Goal: Find specific page/section: Find specific page/section

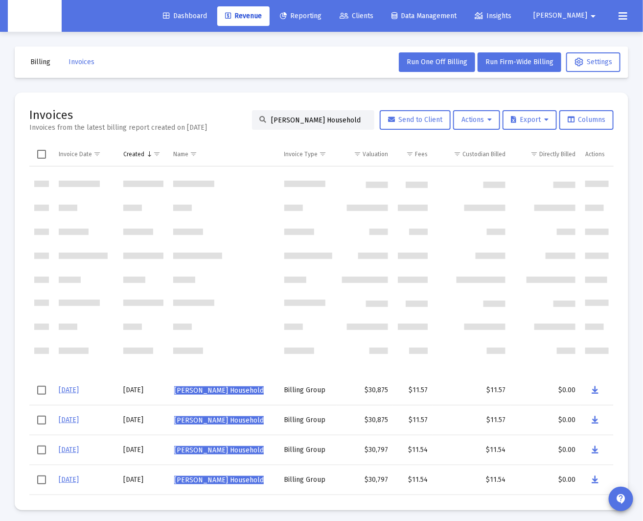
scroll to position [225, 0]
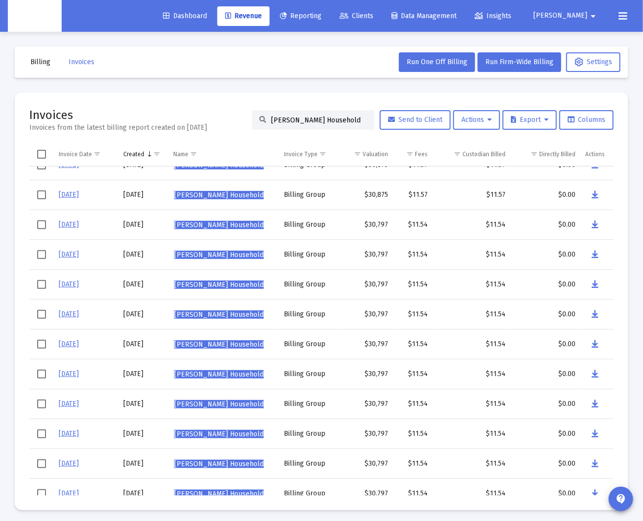
click at [277, 122] on input "[PERSON_NAME] Household" at bounding box center [319, 120] width 96 height 8
paste input "[PERSON_NAME]"
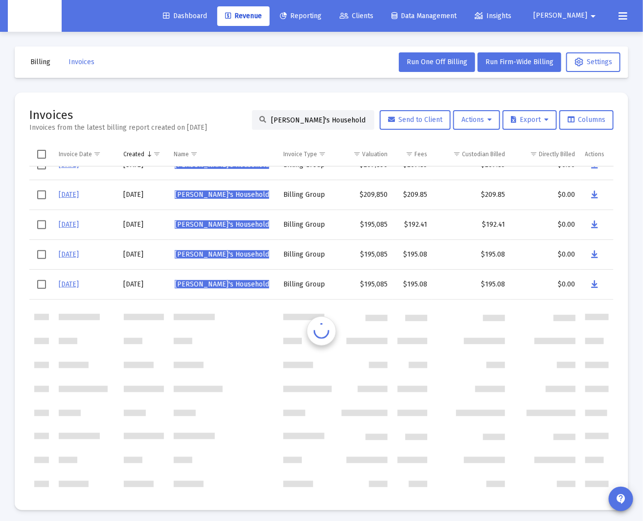
scroll to position [0, 0]
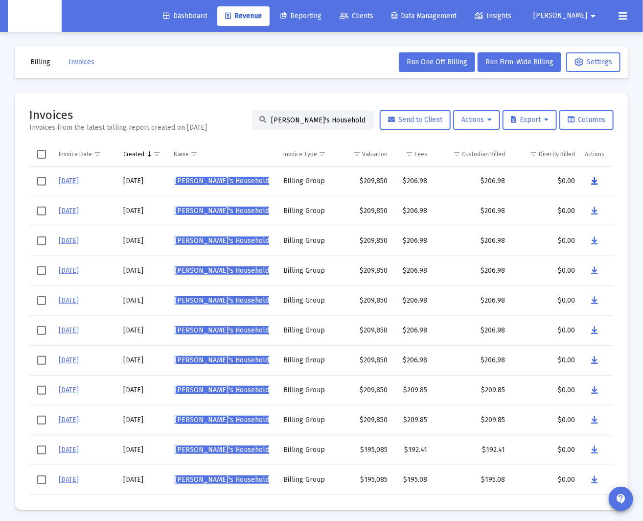
click at [594, 181] on icon "Data grid" at bounding box center [595, 181] width 7 height 12
click at [289, 115] on div "[PERSON_NAME]'s Household" at bounding box center [313, 120] width 122 height 20
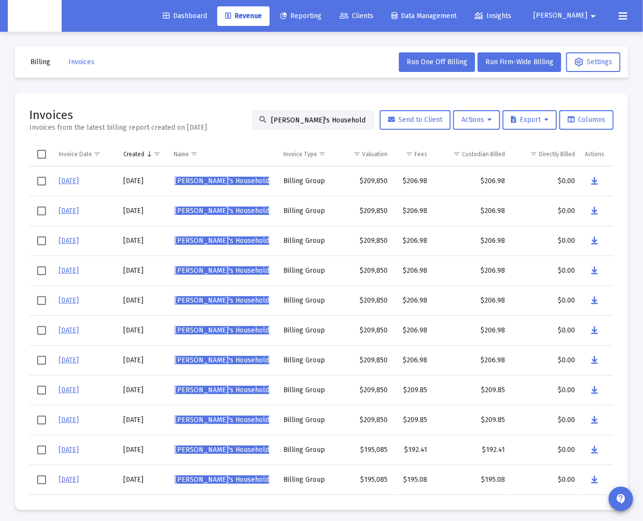
click at [286, 119] on input "[PERSON_NAME]'s Household" at bounding box center [319, 120] width 96 height 8
paste input "[PERSON_NAME]"
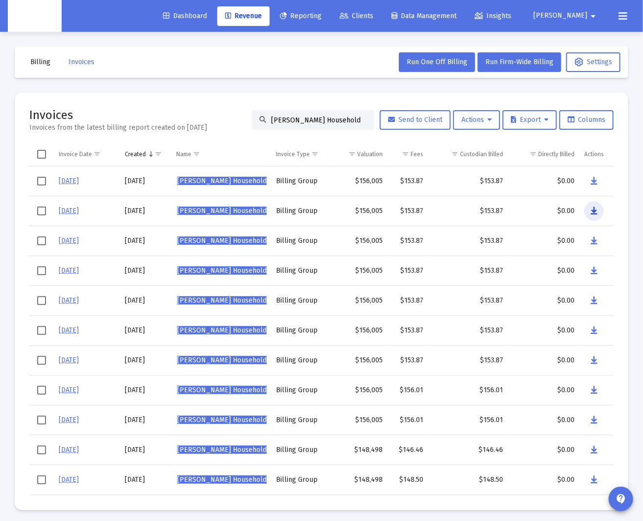
click at [597, 211] on icon "Data grid" at bounding box center [594, 211] width 7 height 12
click at [312, 121] on input "[PERSON_NAME] Household" at bounding box center [319, 120] width 96 height 8
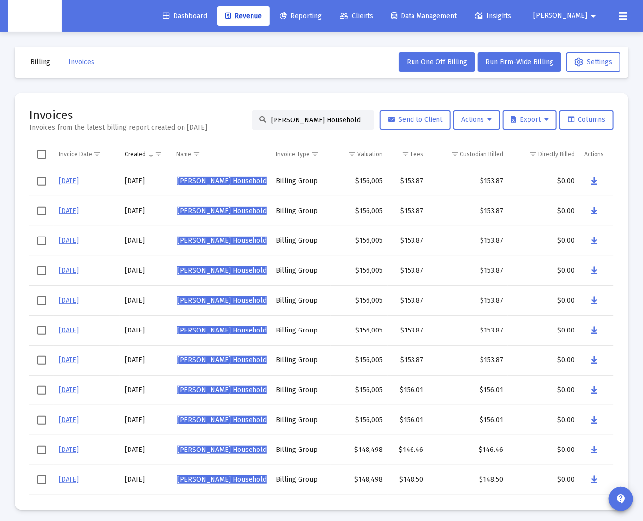
click at [312, 121] on input "[PERSON_NAME] Household" at bounding box center [319, 120] width 96 height 8
paste input "[PERSON_NAME] Childs"
click at [583, 210] on td "Data grid" at bounding box center [597, 211] width 35 height 30
drag, startPoint x: 589, startPoint y: 210, endPoint x: 86, endPoint y: 183, distance: 503.2
click at [581, 211] on td "Data grid" at bounding box center [597, 211] width 35 height 30
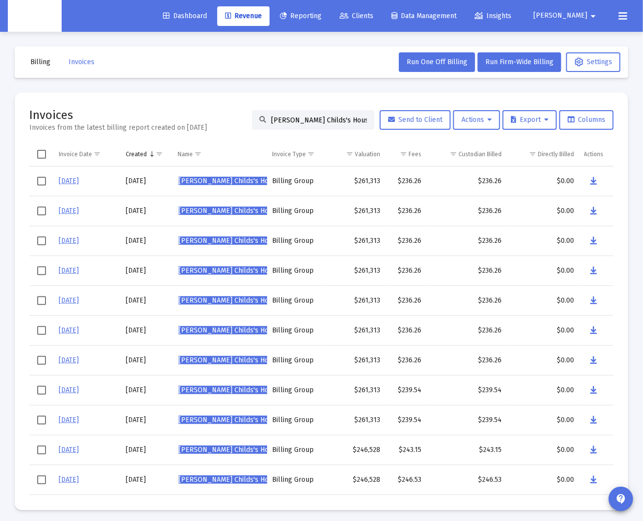
click at [292, 121] on input "[PERSON_NAME] Childs's Household" at bounding box center [319, 120] width 96 height 8
paste input "Catia Marque"
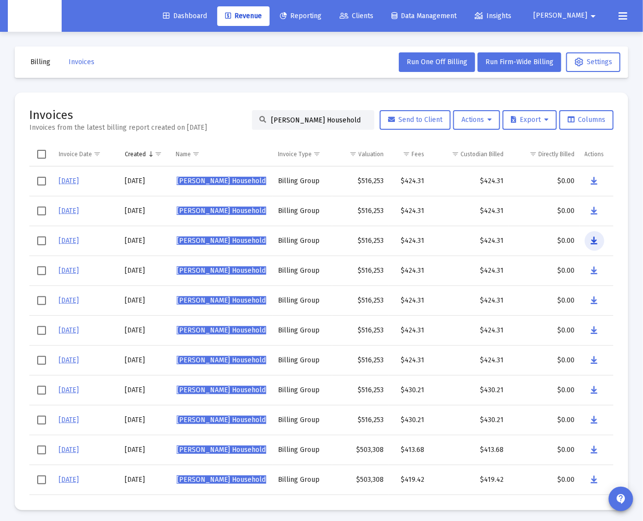
click at [590, 238] on button "Data grid" at bounding box center [595, 241] width 20 height 20
click at [314, 120] on input "[PERSON_NAME] Household" at bounding box center [319, 120] width 96 height 8
paste input "[PERSON_NAME]"
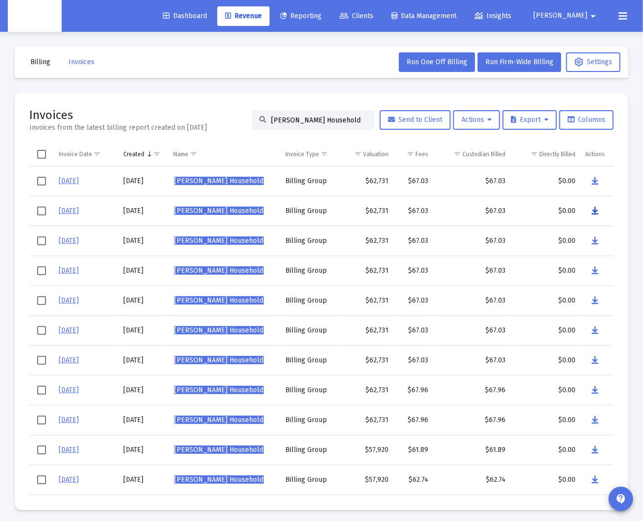
click at [594, 212] on icon "Data grid" at bounding box center [595, 211] width 7 height 12
click at [317, 118] on input "[PERSON_NAME] Household" at bounding box center [319, 120] width 96 height 8
paste input "[PERSON_NAME]"
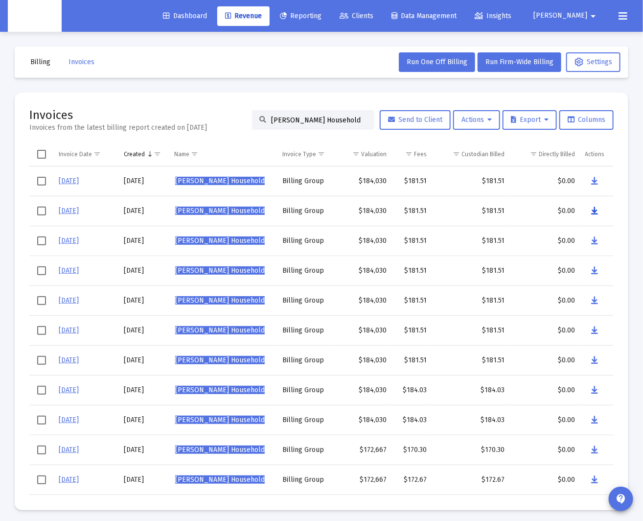
click at [599, 212] on button "Data grid" at bounding box center [596, 211] width 20 height 20
click at [295, 123] on input "[PERSON_NAME] Household" at bounding box center [319, 120] width 96 height 8
paste input "[PERSON_NAME]"
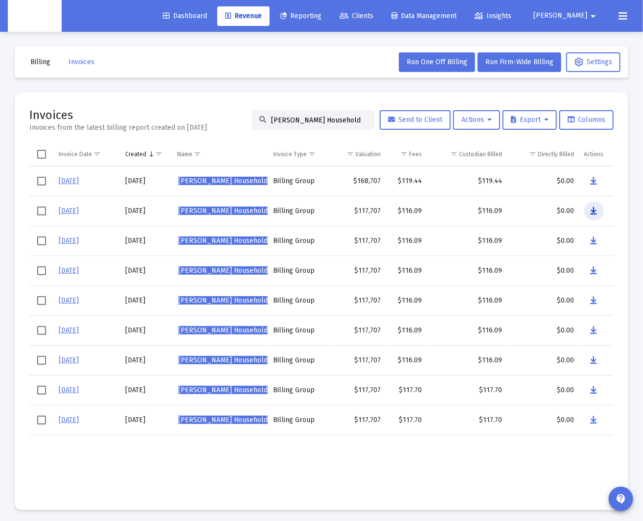
click at [592, 211] on icon "Data grid" at bounding box center [594, 211] width 7 height 12
click at [315, 119] on input "[PERSON_NAME] Household" at bounding box center [319, 120] width 96 height 8
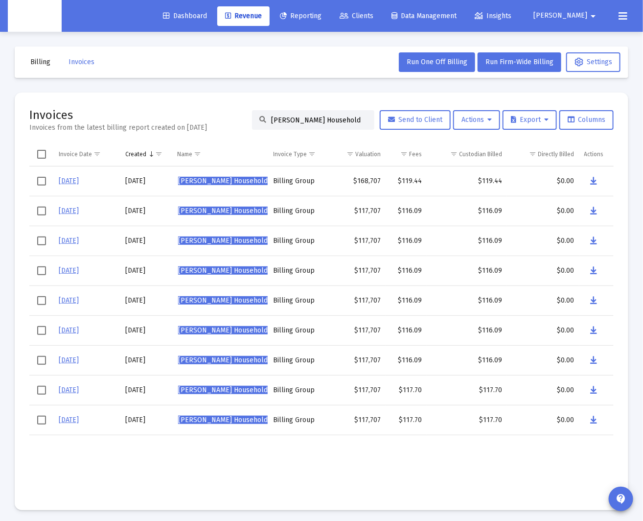
click at [315, 119] on input "[PERSON_NAME] Household" at bounding box center [319, 120] width 96 height 8
paste input "[PERSON_NAME]"
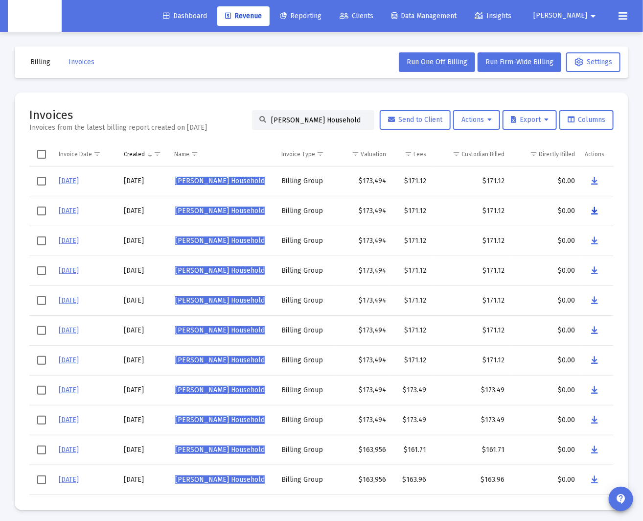
click at [599, 211] on button "Data grid" at bounding box center [595, 211] width 20 height 20
click at [278, 118] on input "[PERSON_NAME] Household" at bounding box center [319, 120] width 96 height 8
paste input "[PERSON_NAME]"
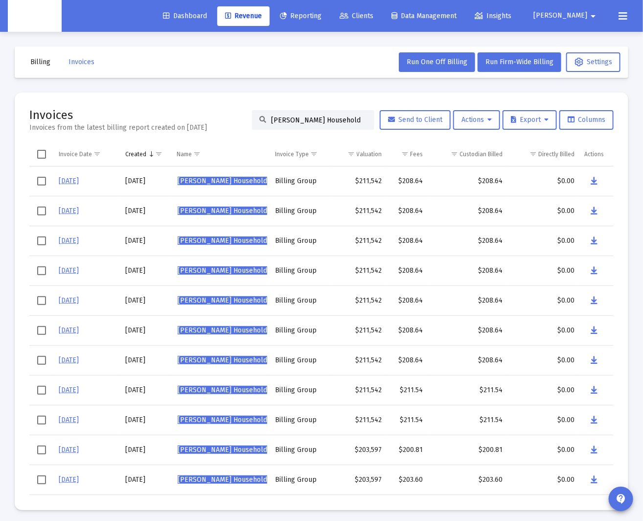
click at [322, 123] on input "[PERSON_NAME] Household" at bounding box center [319, 120] width 96 height 8
paste input "n [PERSON_NAME]"
click at [597, 210] on button "Data grid" at bounding box center [594, 211] width 20 height 20
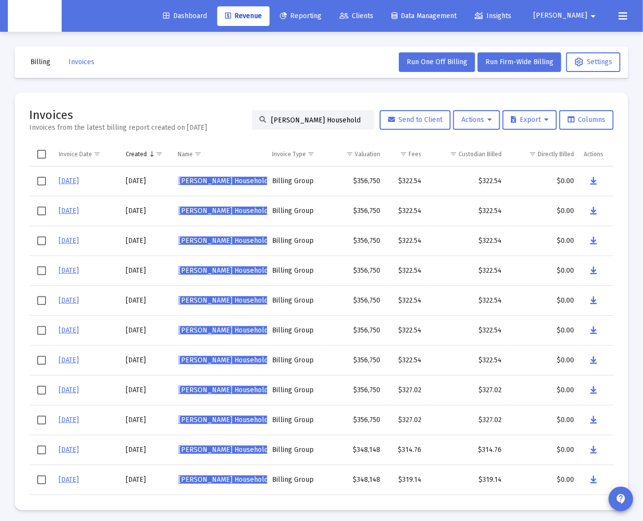
click at [329, 121] on input "[PERSON_NAME] Household" at bounding box center [319, 120] width 96 height 8
paste input "[PERSON_NAME]"
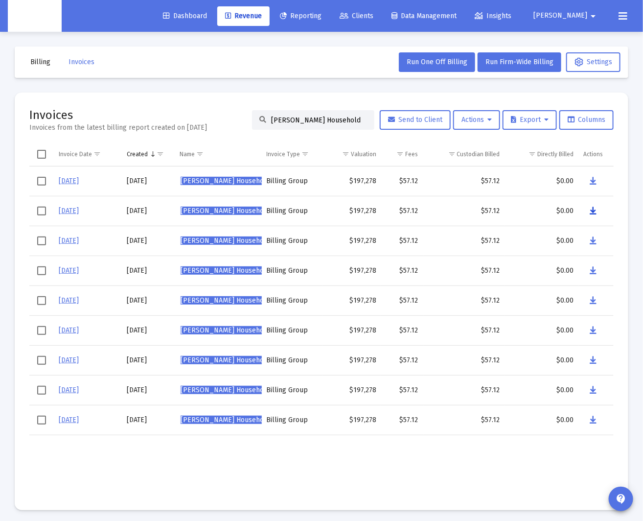
click at [594, 213] on icon "Data grid" at bounding box center [593, 211] width 7 height 12
click at [306, 119] on input "[PERSON_NAME] Household" at bounding box center [319, 120] width 96 height 8
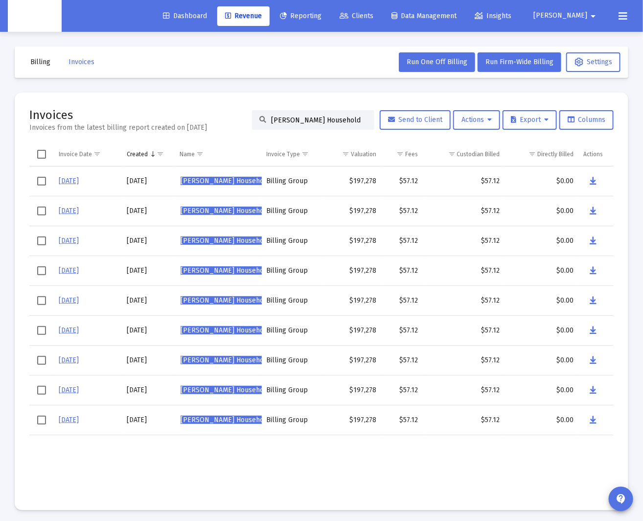
paste input "[PERSON_NAME]"
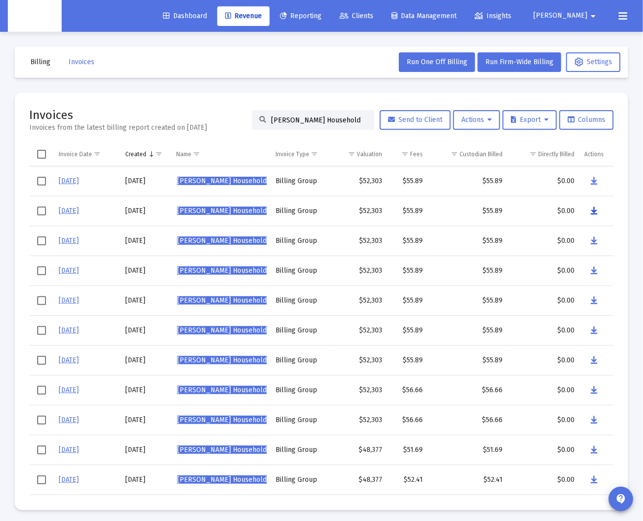
click at [596, 212] on icon "Data grid" at bounding box center [594, 211] width 7 height 12
click at [343, 121] on input "[PERSON_NAME] Household" at bounding box center [319, 120] width 96 height 8
paste input "[PERSON_NAME]"
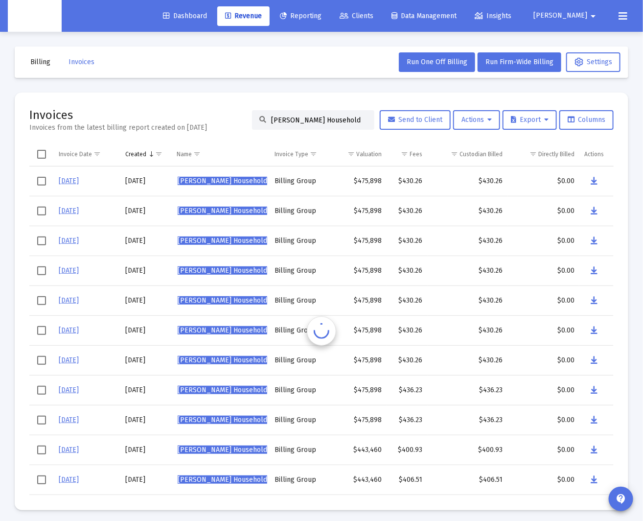
scroll to position [0, 0]
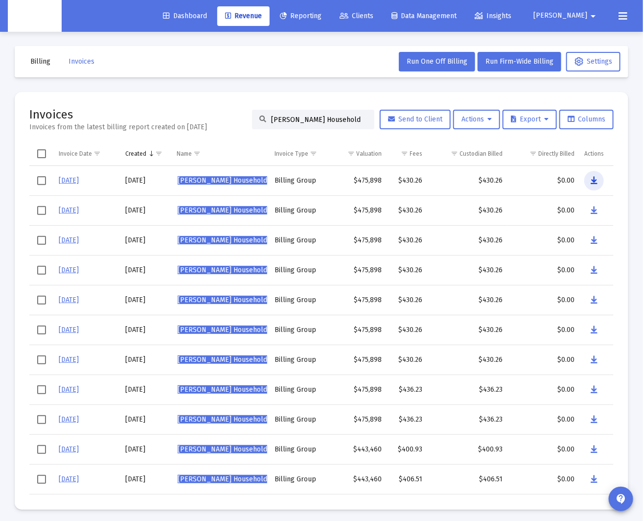
click at [599, 181] on button "Data grid" at bounding box center [595, 181] width 20 height 20
click at [296, 119] on input "[PERSON_NAME] Household" at bounding box center [319, 120] width 96 height 8
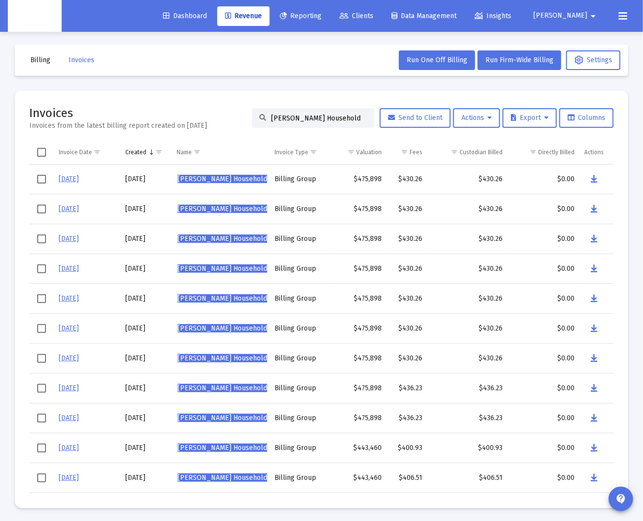
click at [296, 119] on input "[PERSON_NAME] Household" at bounding box center [319, 118] width 96 height 8
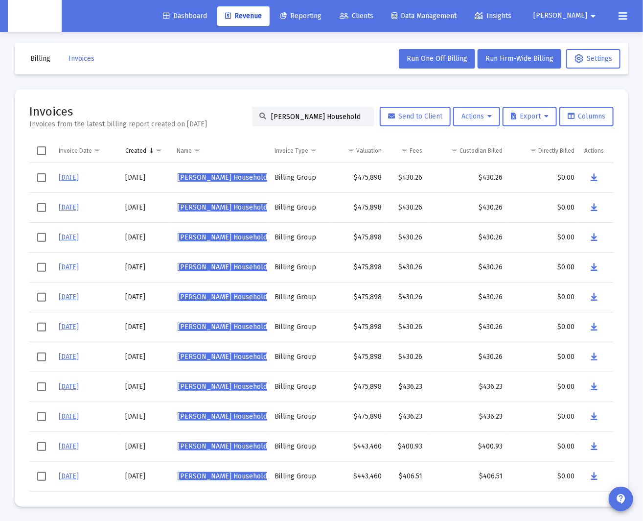
paste input "[PERSON_NAME]"
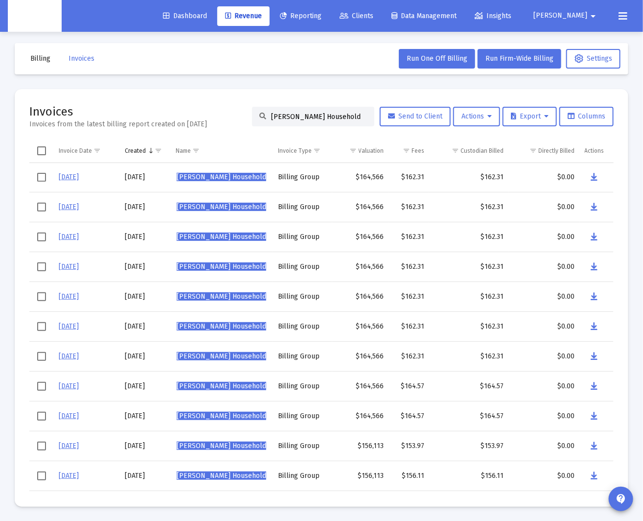
scroll to position [1, 0]
click at [599, 178] on button "Data grid" at bounding box center [595, 177] width 20 height 20
click at [295, 116] on input "[PERSON_NAME] Household" at bounding box center [319, 117] width 96 height 8
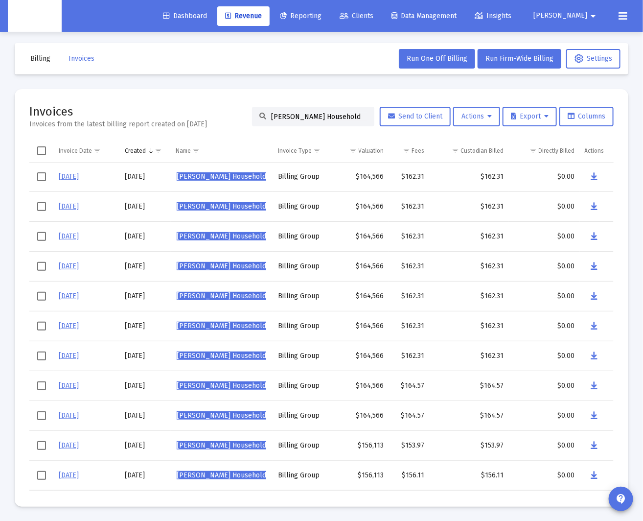
click at [295, 116] on input "[PERSON_NAME] Household" at bounding box center [319, 117] width 96 height 8
paste input "[PERSON_NAME]"
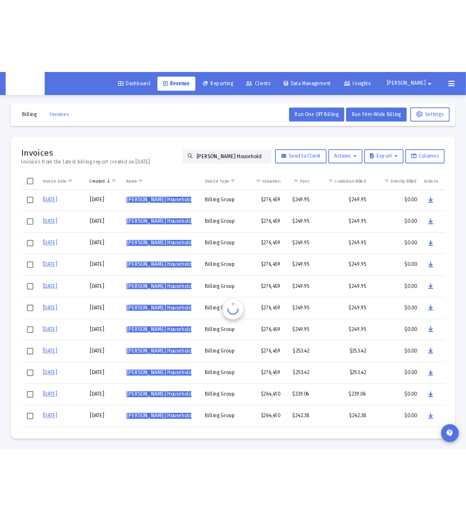
scroll to position [0, 0]
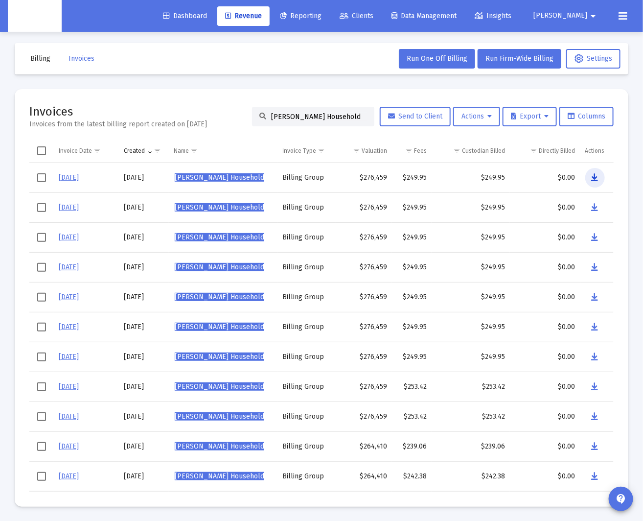
click at [593, 177] on icon "Data grid" at bounding box center [595, 178] width 7 height 12
click at [326, 118] on input "[PERSON_NAME] Household" at bounding box center [319, 117] width 96 height 8
paste input "e [PERSON_NAME]"
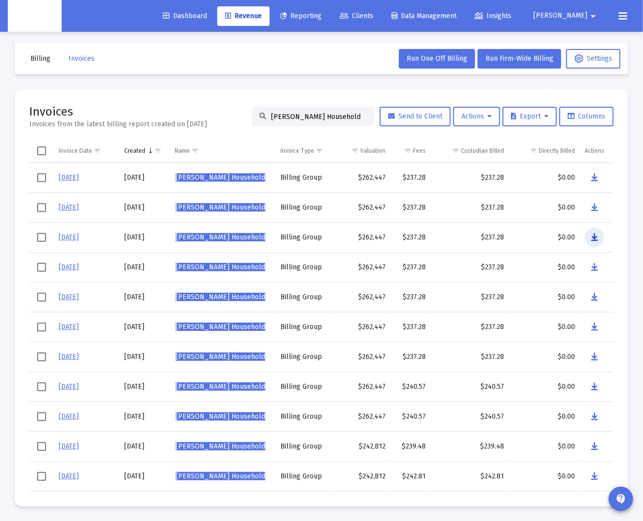
click at [597, 237] on icon "Data grid" at bounding box center [595, 238] width 7 height 12
click at [294, 117] on input "[PERSON_NAME] Household" at bounding box center [319, 117] width 96 height 8
paste input "[PERSON_NAME]"
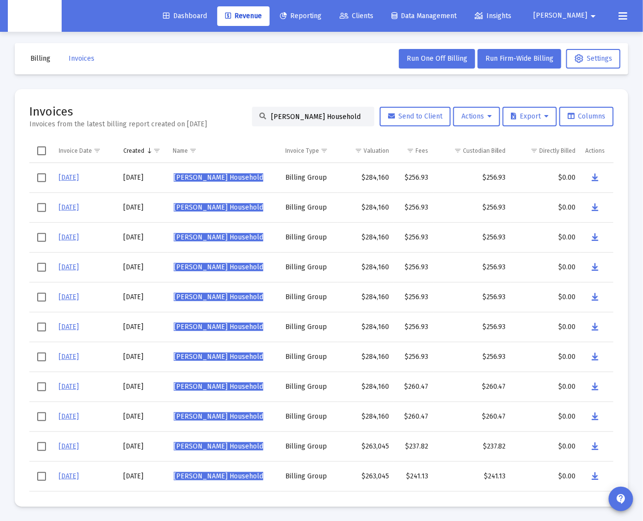
type input "[PERSON_NAME] Household"
click at [598, 236] on icon "Data grid" at bounding box center [595, 238] width 7 height 12
